Goal: Find specific page/section: Find specific page/section

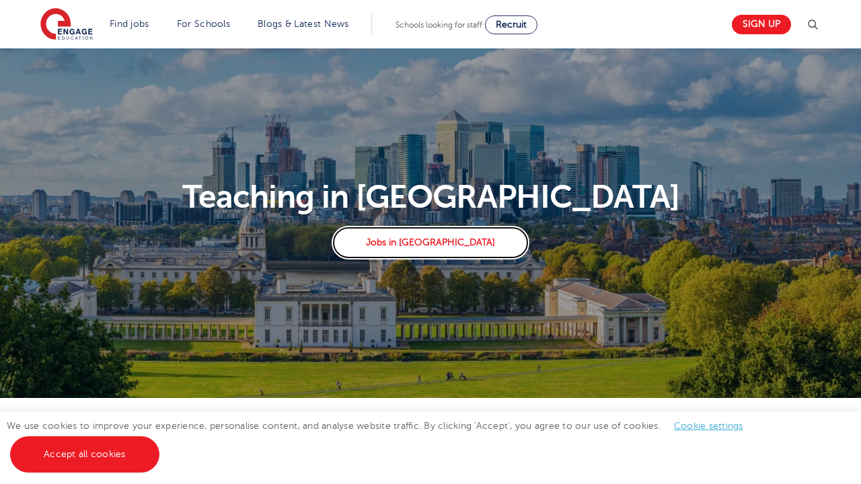
click at [433, 245] on link "Jobs in [GEOGRAPHIC_DATA]" at bounding box center [429, 243] width 197 height 34
click at [128, 24] on link "Find jobs" at bounding box center [130, 24] width 40 height 10
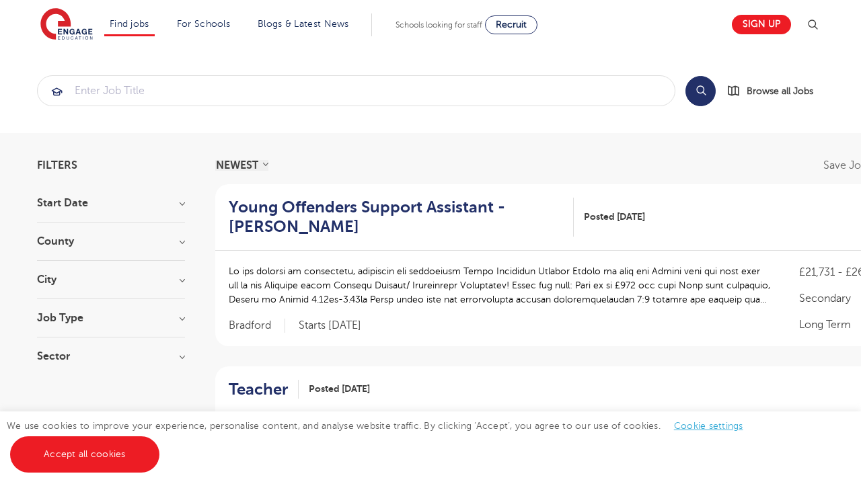
click at [0, 0] on link "Teaching jobs in [GEOGRAPHIC_DATA]" at bounding box center [0, 0] width 0 height 0
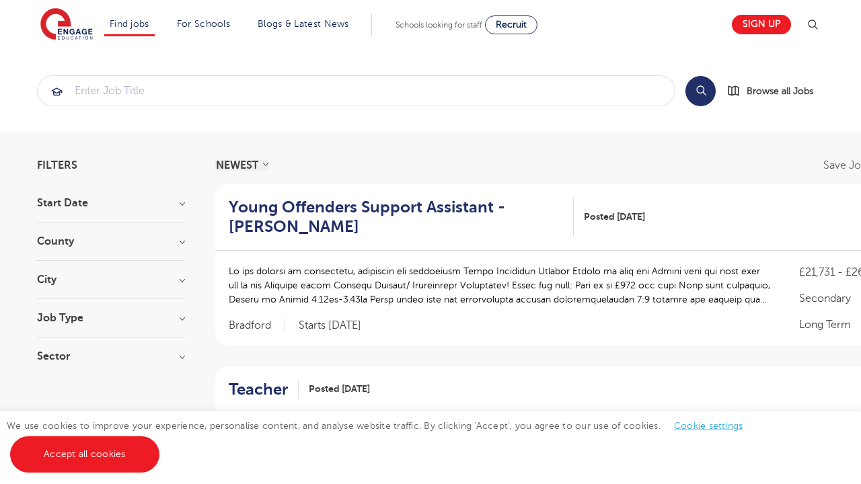
click at [0, 0] on link "Teaching jobs in [GEOGRAPHIC_DATA]" at bounding box center [0, 0] width 0 height 0
